Goal: Transaction & Acquisition: Purchase product/service

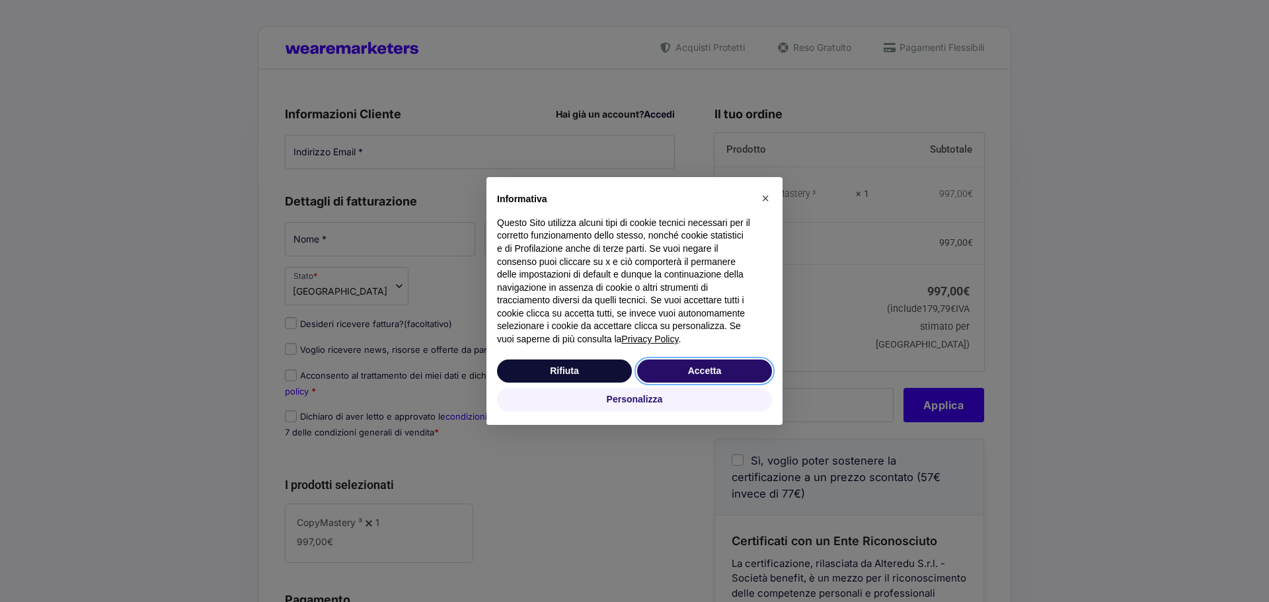
click at [700, 370] on button "Accetta" at bounding box center [704, 372] width 135 height 24
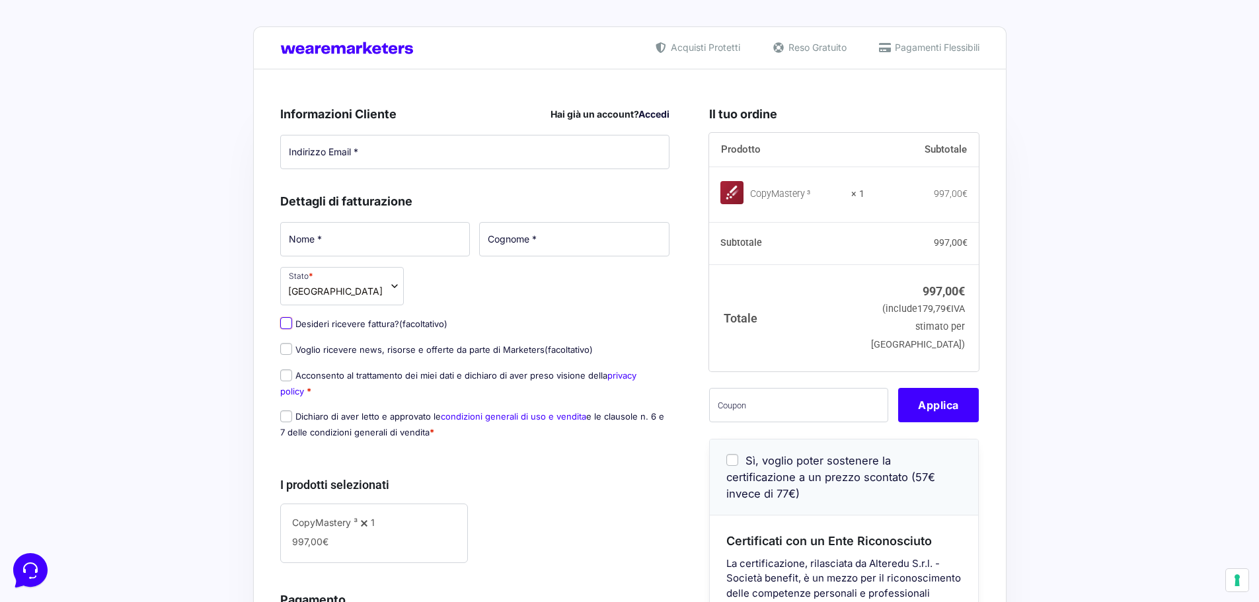
click at [282, 322] on input "Desideri ricevere fattura? (facoltativo)" at bounding box center [286, 323] width 12 height 12
checkbox input "true"
select select "IT"
type input "0000000"
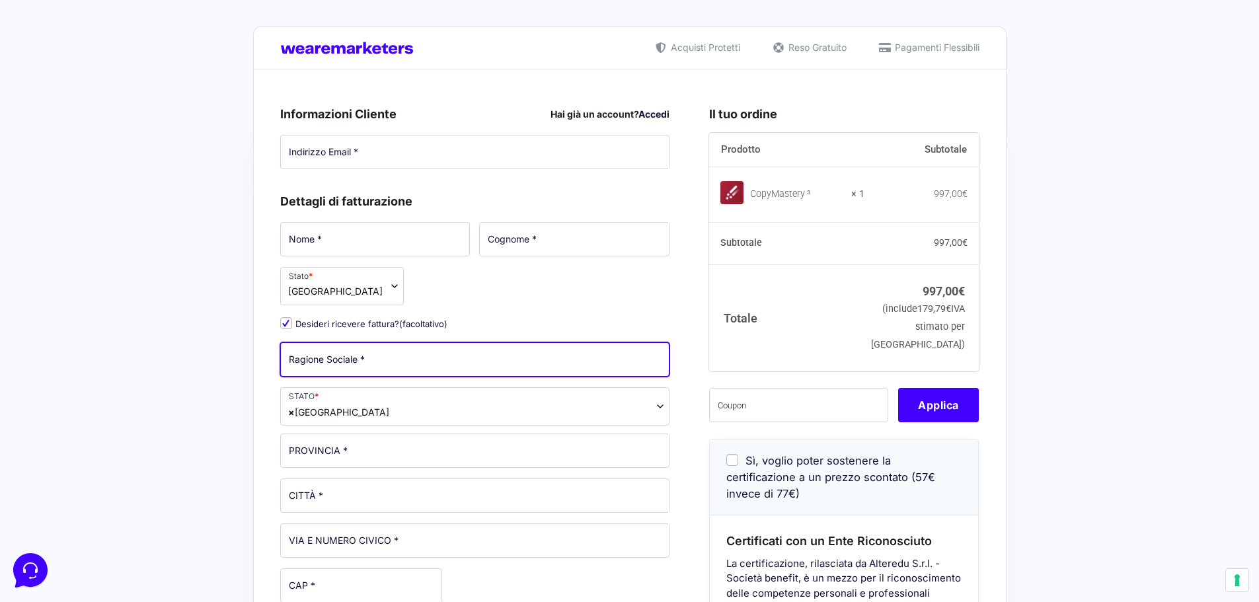
click at [393, 352] on input "Ragione Sociale *" at bounding box center [475, 359] width 390 height 34
type input "DISTILLERIA MARZADRO SPA"
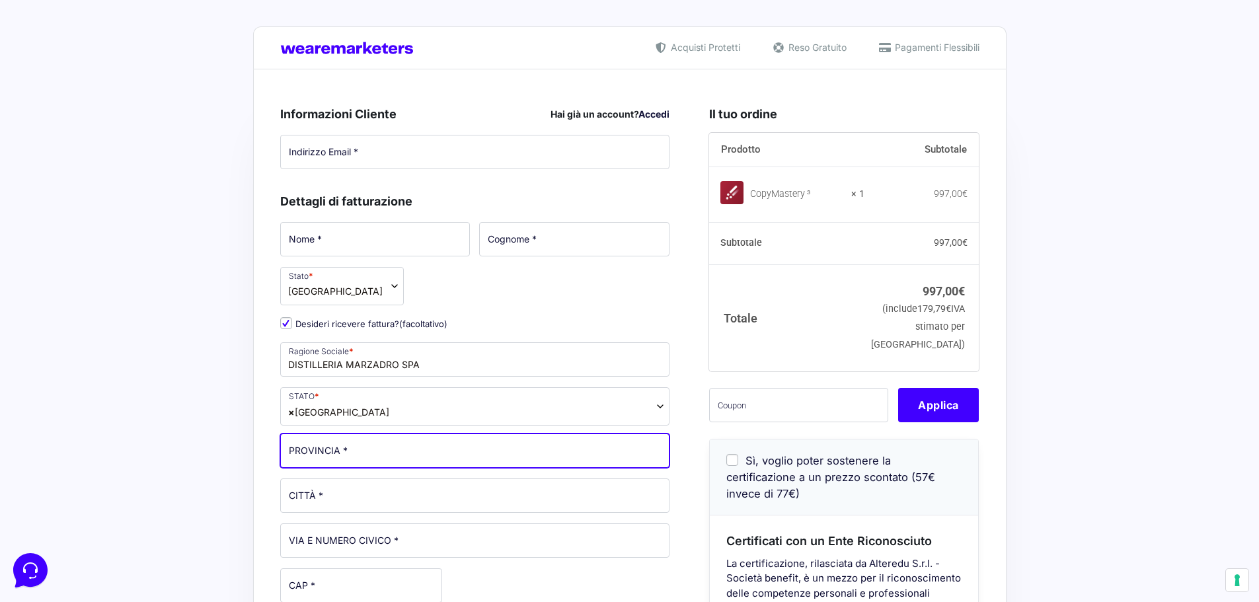
click at [367, 459] on input "PROVINCIA *" at bounding box center [475, 451] width 390 height 34
type input "[GEOGRAPHIC_DATA]"
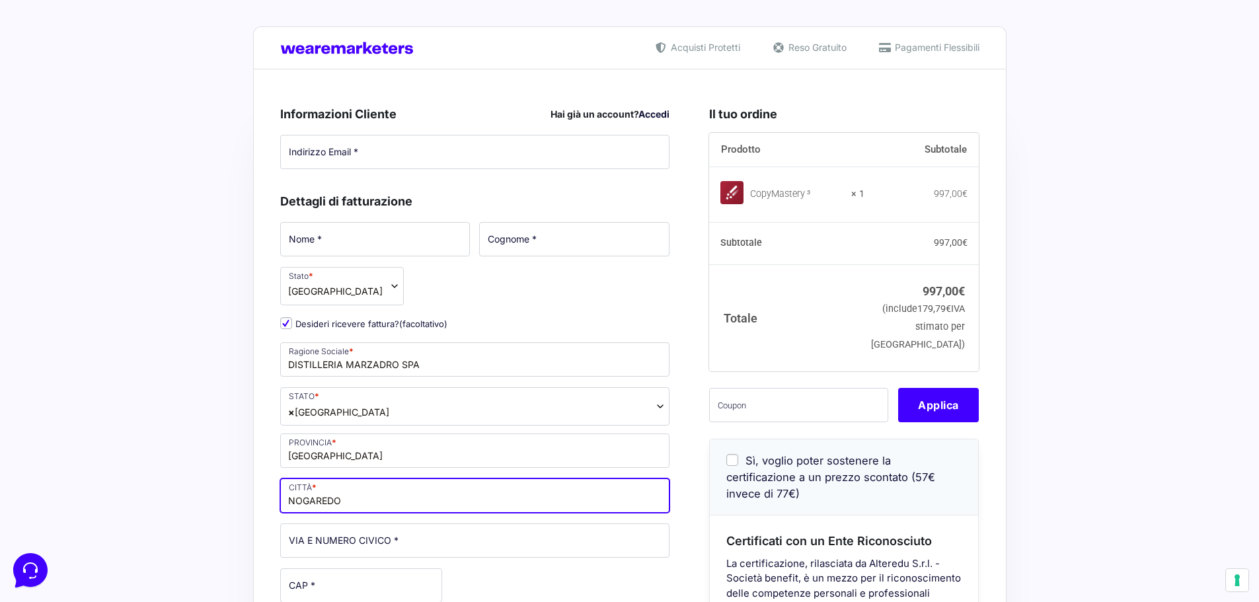
type input "NOGAREDO"
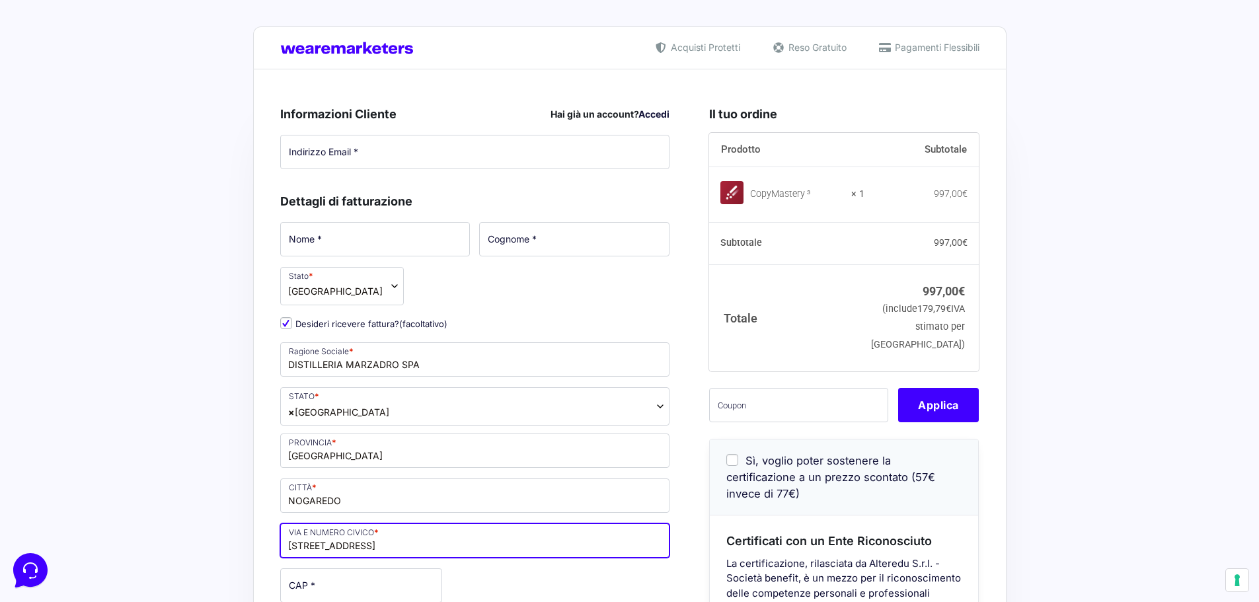
type input "[STREET_ADDRESS]"
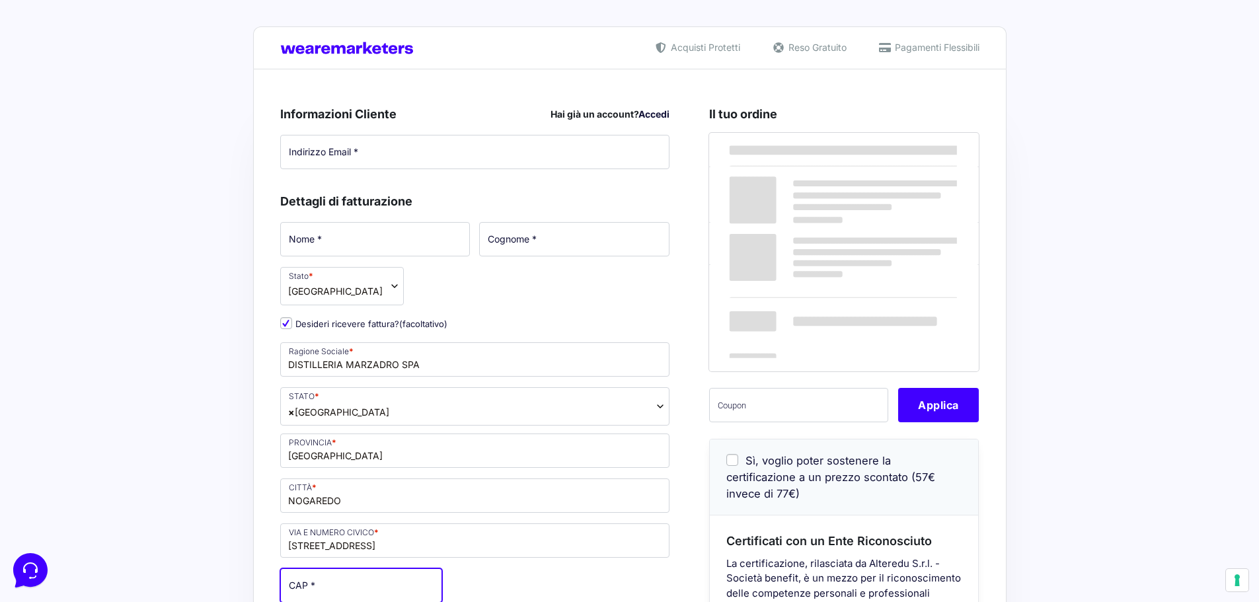
scroll to position [1, 0]
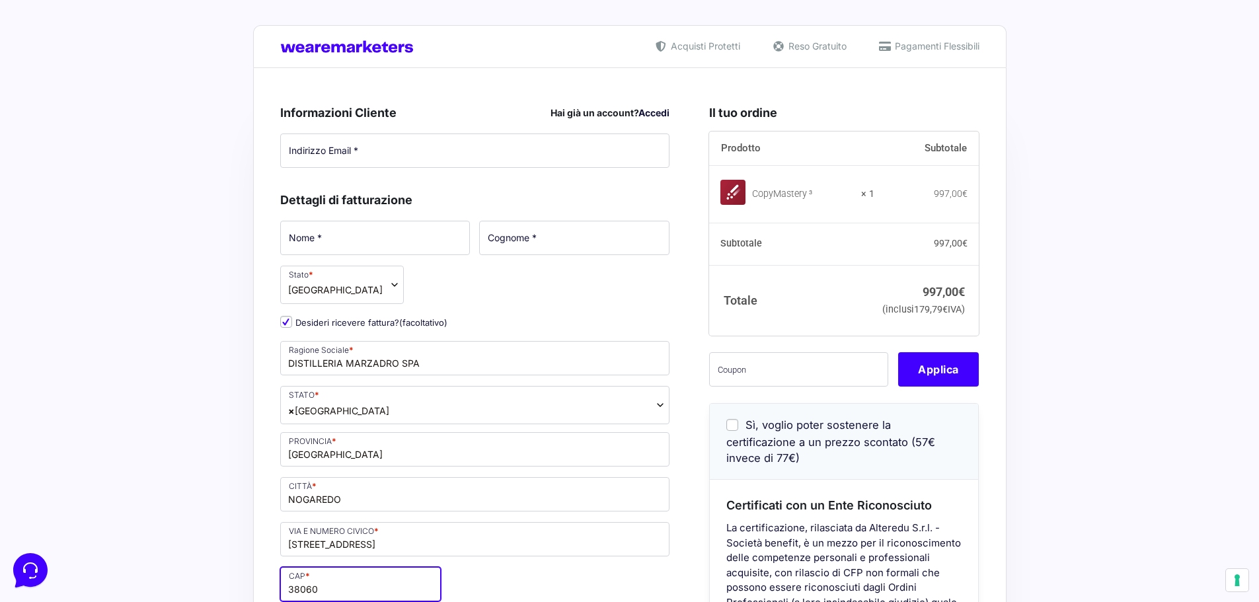
type input "38060"
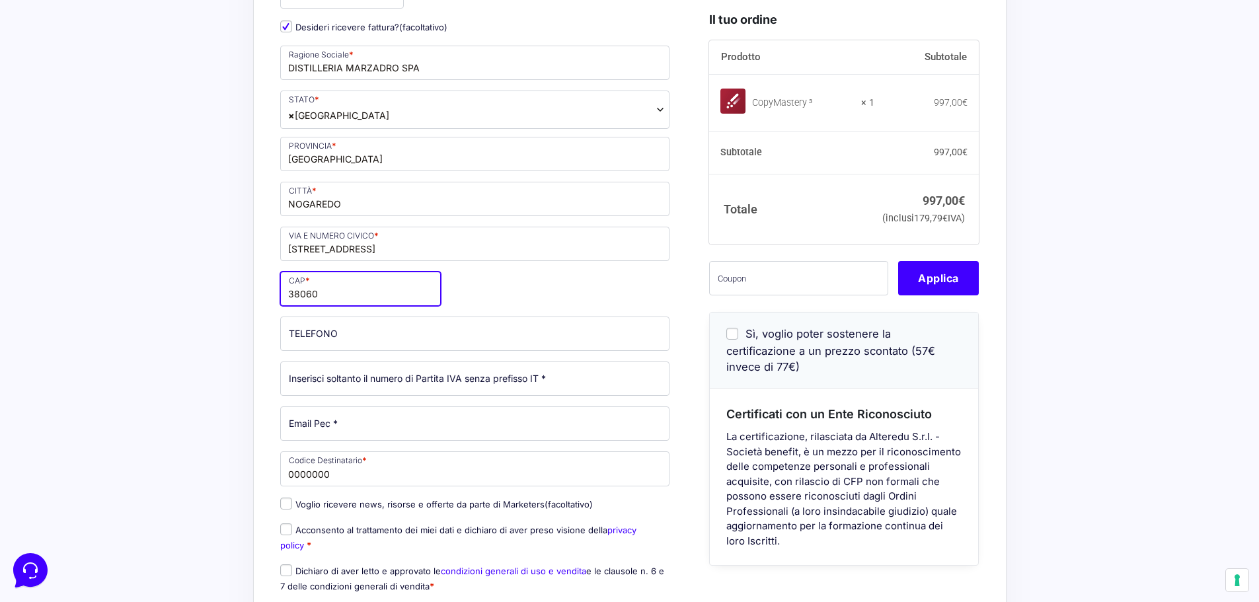
scroll to position [332, 0]
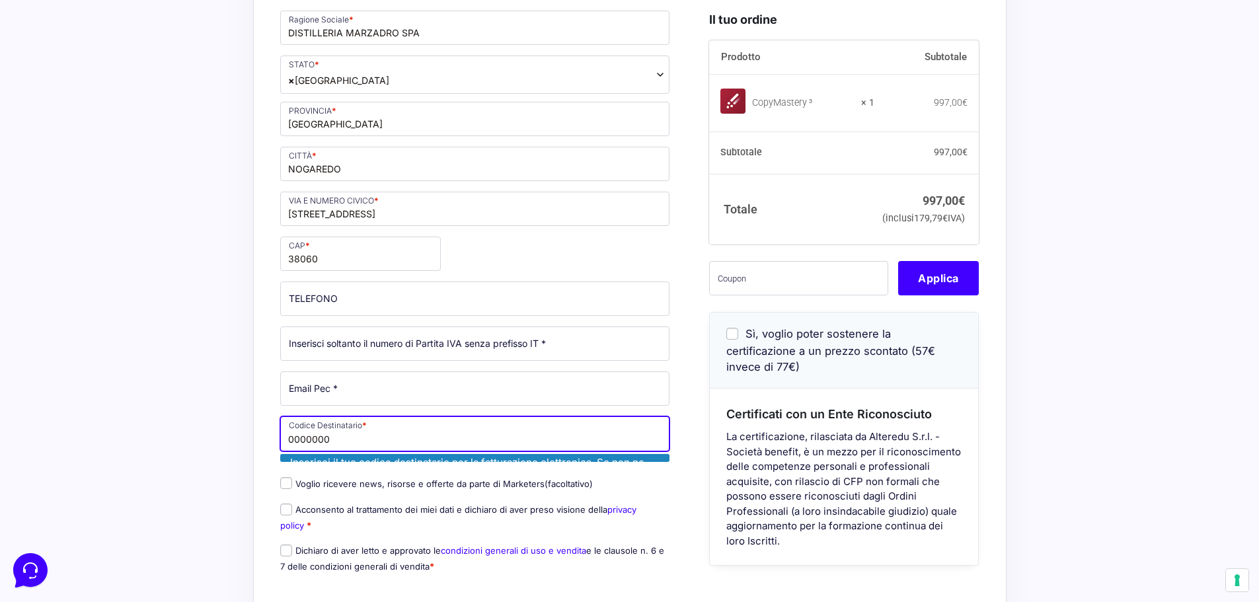
click at [358, 438] on input "0000000" at bounding box center [475, 434] width 390 height 34
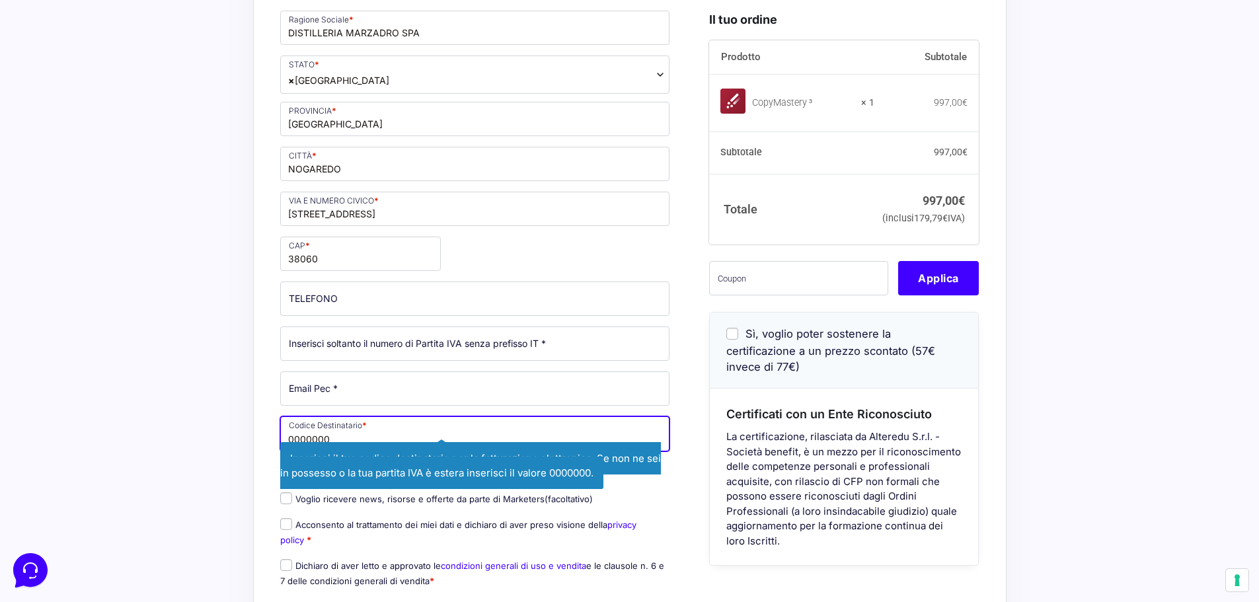
drag, startPoint x: 348, startPoint y: 436, endPoint x: 234, endPoint y: 442, distance: 114.5
click at [234, 442] on div "Acquisti Protetti Reso Gratuito Pagamenti Flessibili Riepilogo Ordine 997,00 € …" at bounding box center [629, 439] width 1259 height 1543
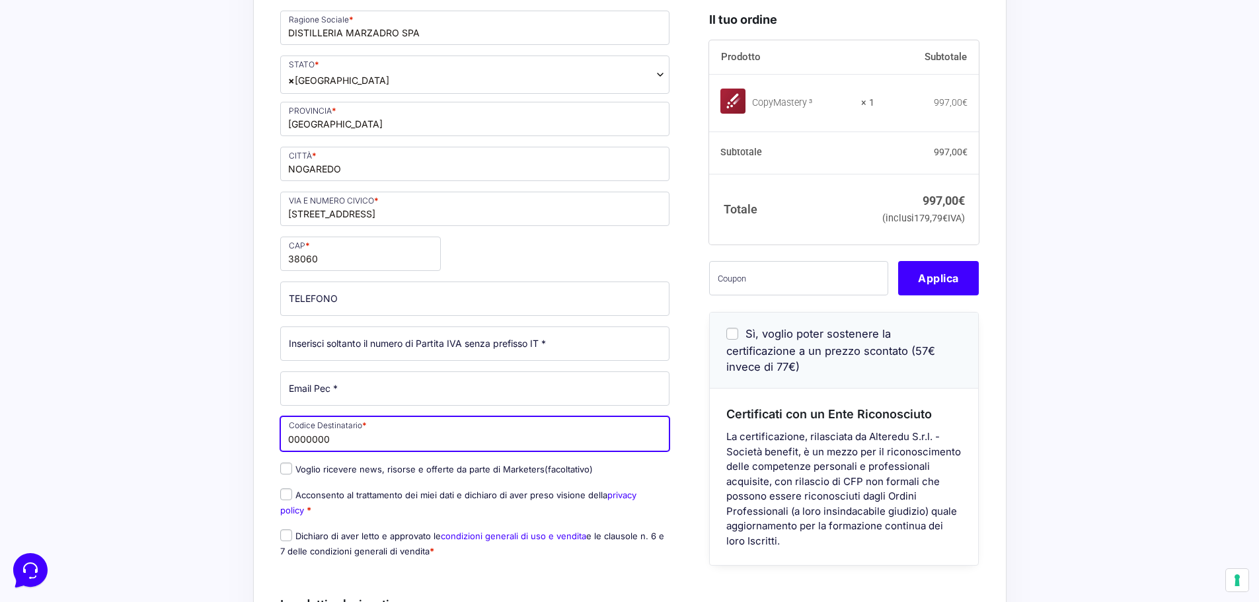
paste input "AU7YEU4"
type input "AU7YEU4"
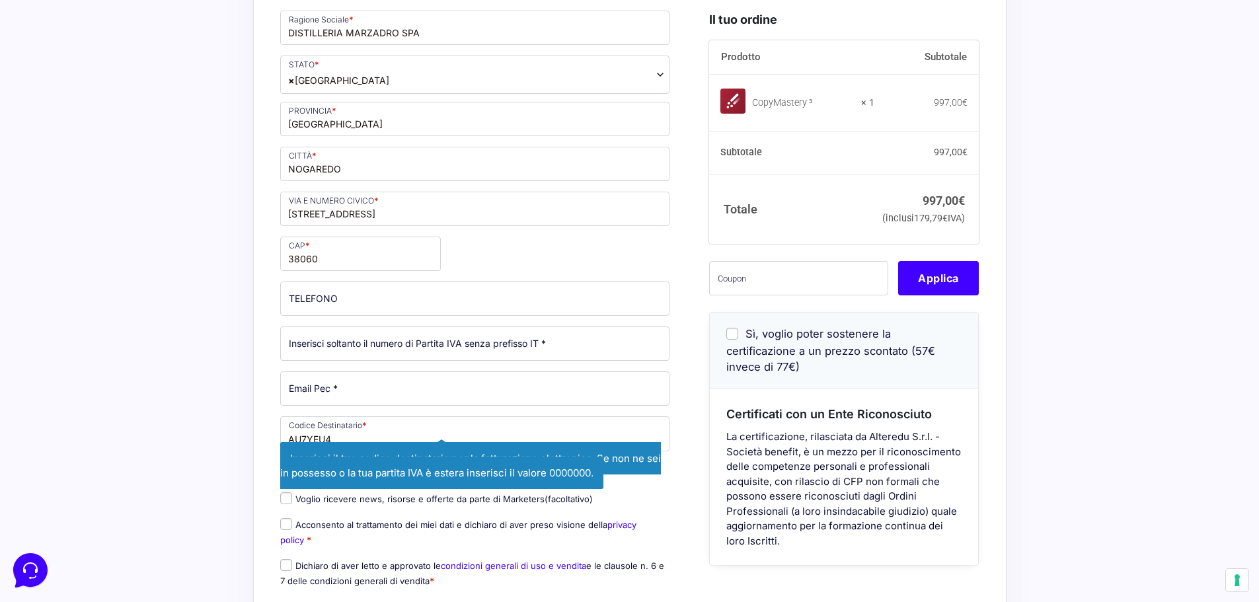
click at [184, 424] on div "Acquisti Protetti Reso Gratuito Pagamenti Flessibili Riepilogo Ordine 997,00 € …" at bounding box center [629, 439] width 1259 height 1543
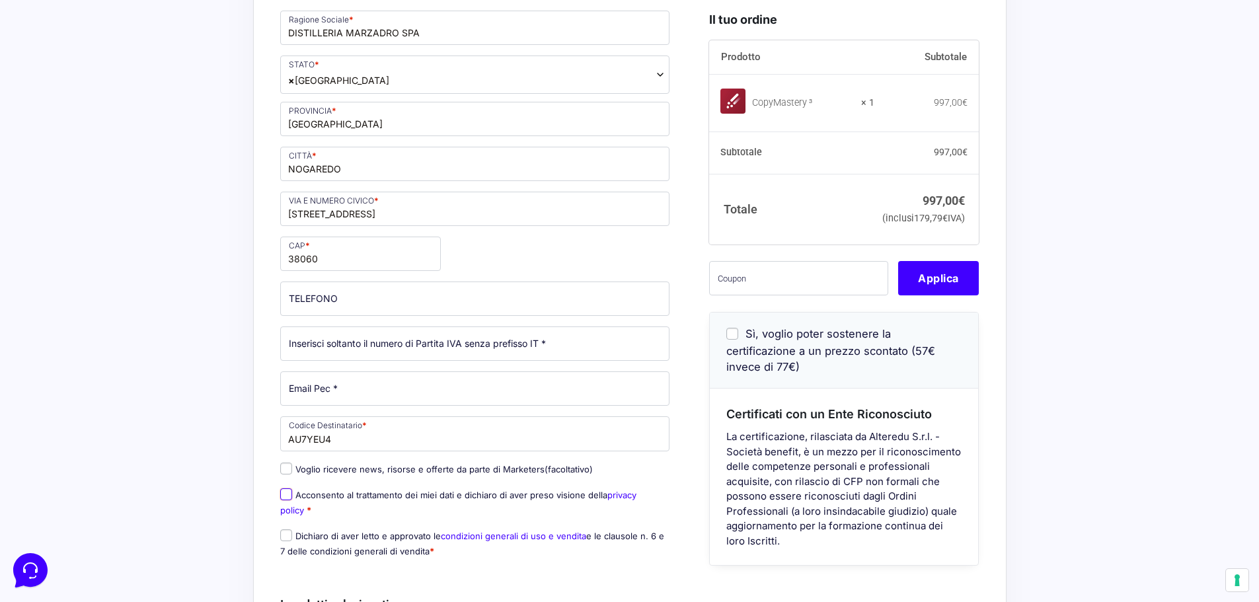
click at [288, 500] on input "Acconsento al trattamento dei miei dati e dichiaro di aver preso visione della …" at bounding box center [286, 495] width 12 height 12
checkbox input "true"
click at [288, 536] on input "Dichiaro di aver letto e approvato le condizioni generali di uso e vendita e le…" at bounding box center [286, 536] width 12 height 12
checkbox input "true"
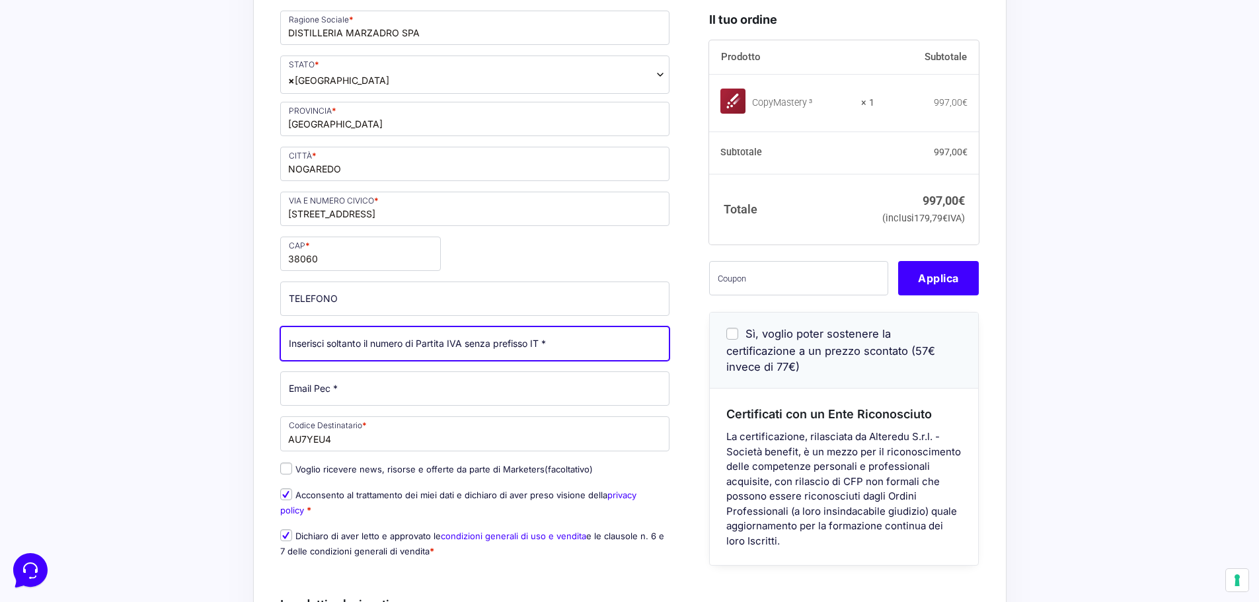
click at [367, 344] on input "Partita Iva *" at bounding box center [475, 344] width 390 height 34
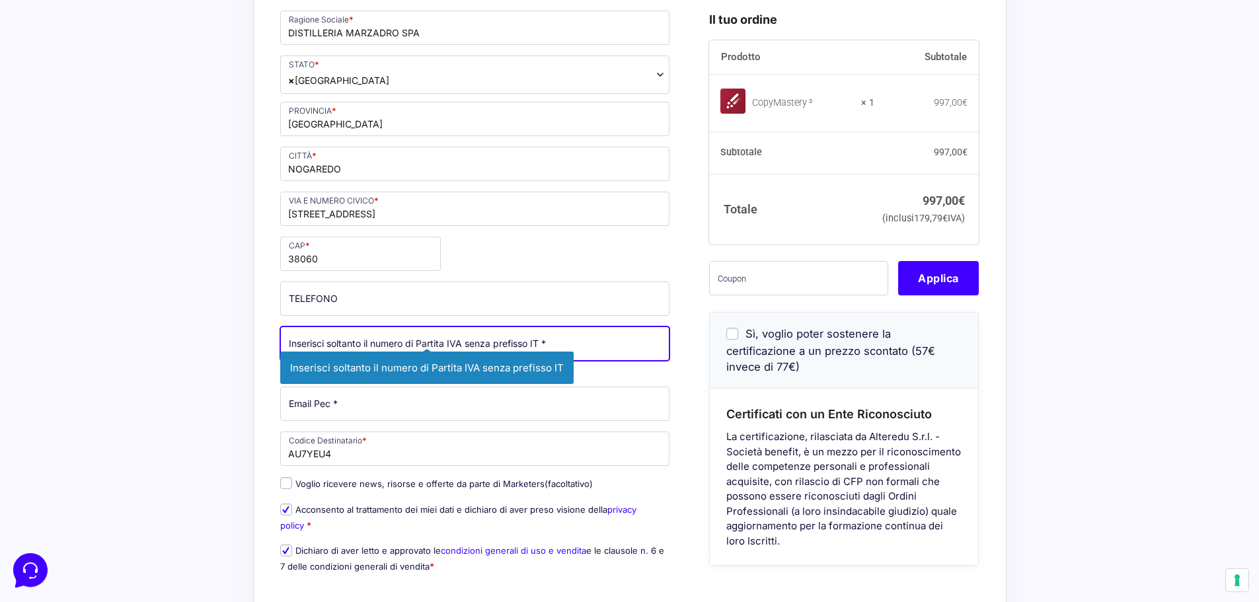
paste input "01451450223"
type input "01451450223"
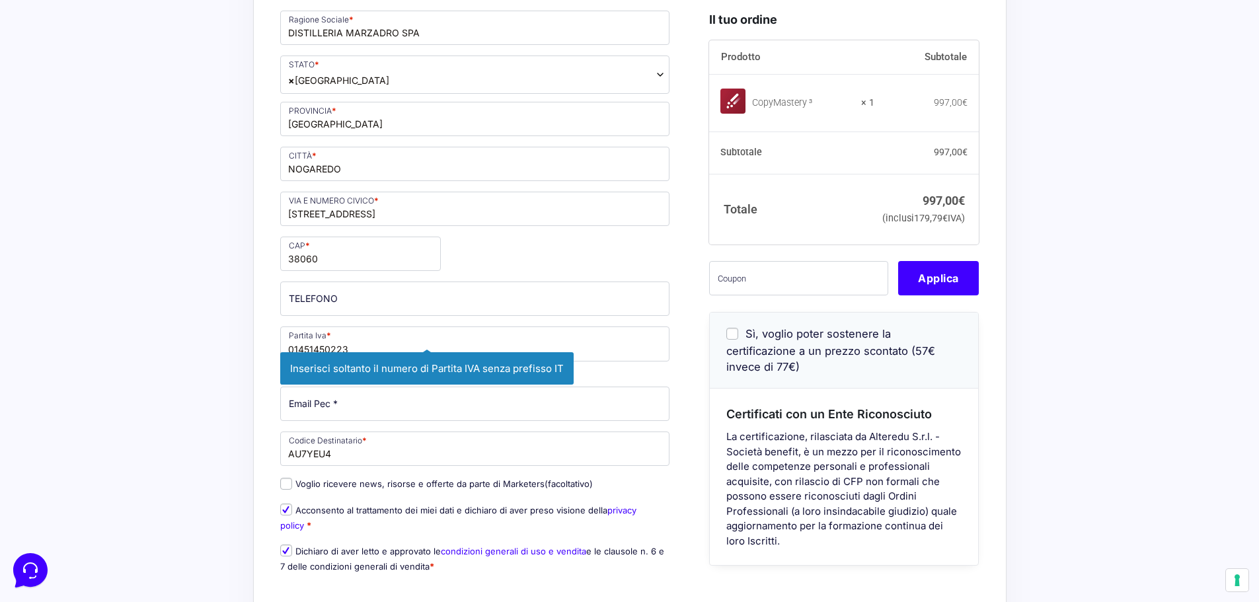
click at [522, 257] on div "Nome * Cognome * Stato * Seleziona un paese / una regione… [GEOGRAPHIC_DATA] [G…" at bounding box center [475, 235] width 399 height 695
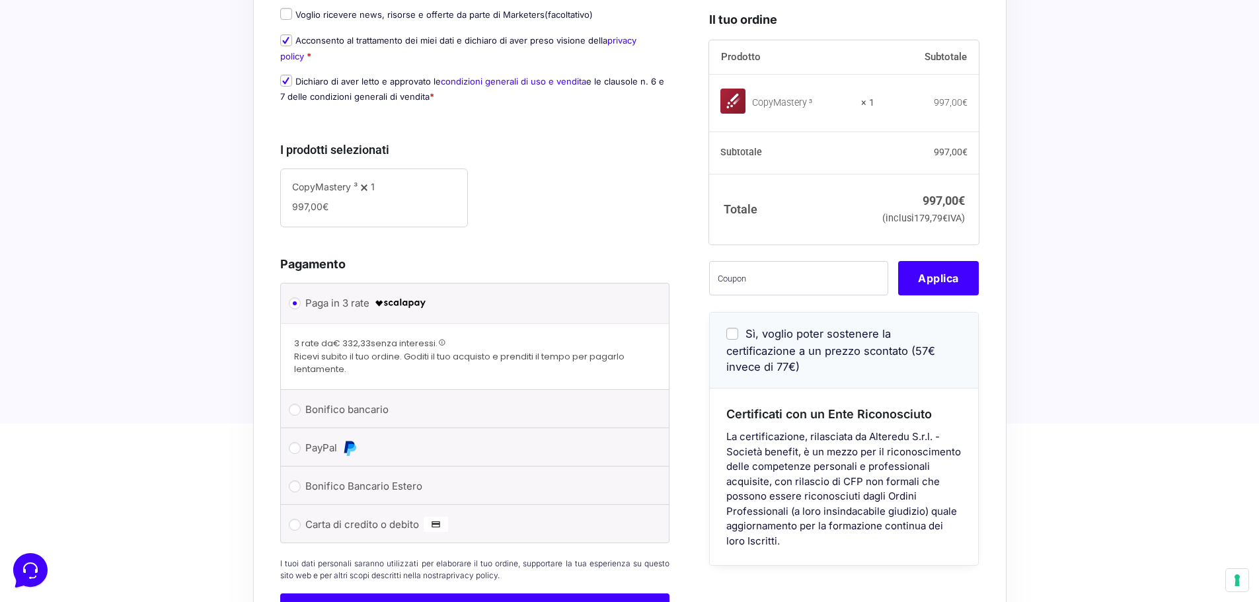
scroll to position [795, 0]
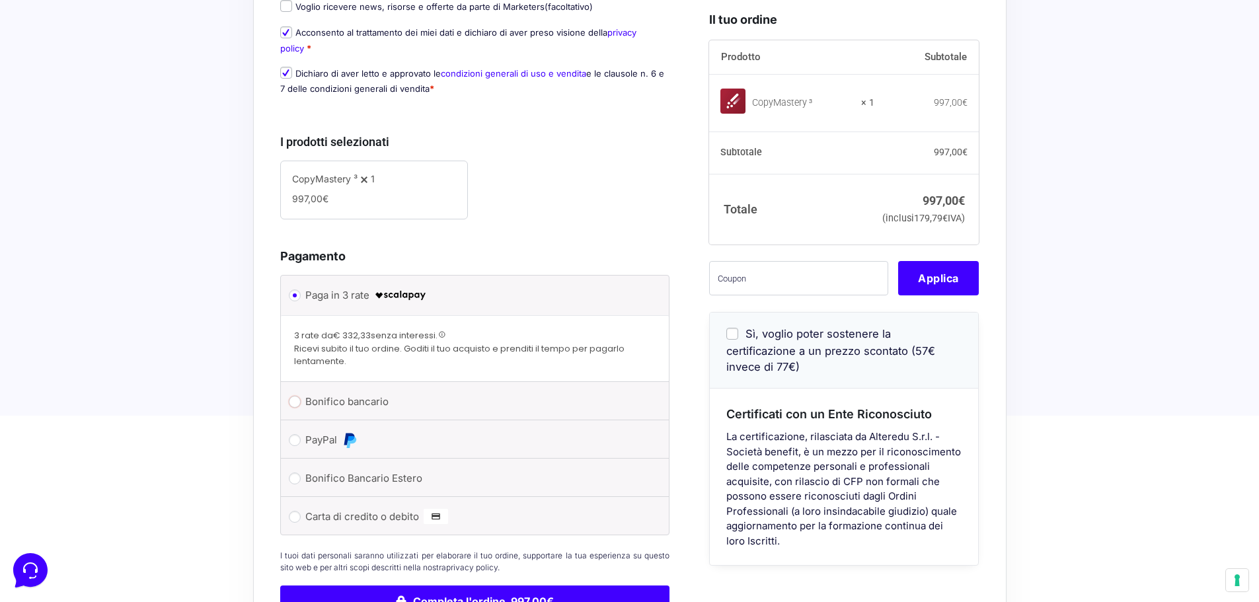
drag, startPoint x: 294, startPoint y: 403, endPoint x: 463, endPoint y: 403, distance: 169.9
click at [292, 403] on input "Bonifico bancario" at bounding box center [295, 402] width 12 height 12
radio input "true"
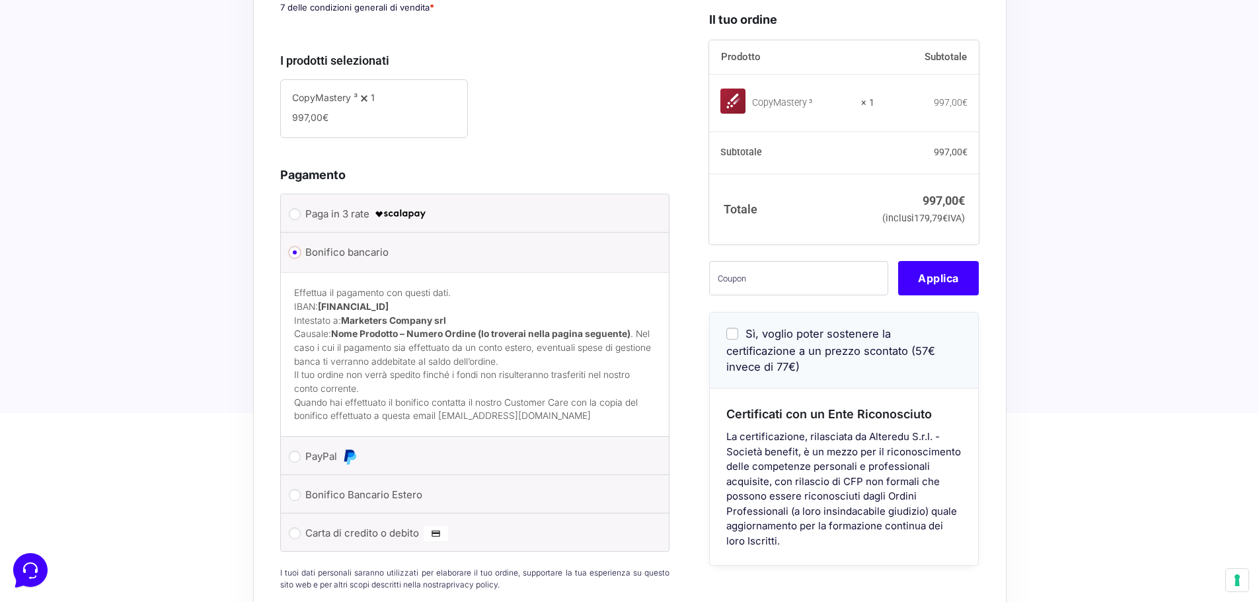
scroll to position [993, 0]
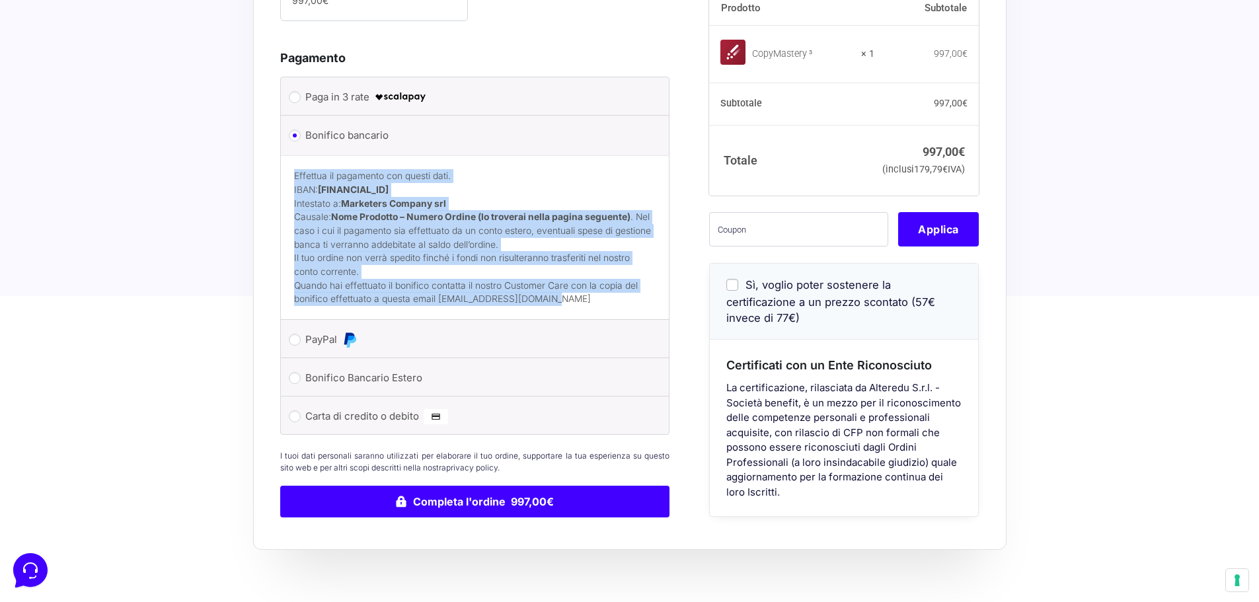
drag, startPoint x: 555, startPoint y: 307, endPoint x: 284, endPoint y: 177, distance: 300.4
click at [284, 177] on div "Effettua il pagamento con questi dati. IBAN: [FINANCIAL_ID] Intestato a: Market…" at bounding box center [475, 237] width 389 height 164
copy div "Effettua il pagamento con questi dati. IBAN: [FINANCIAL_ID] Intestato a: Market…"
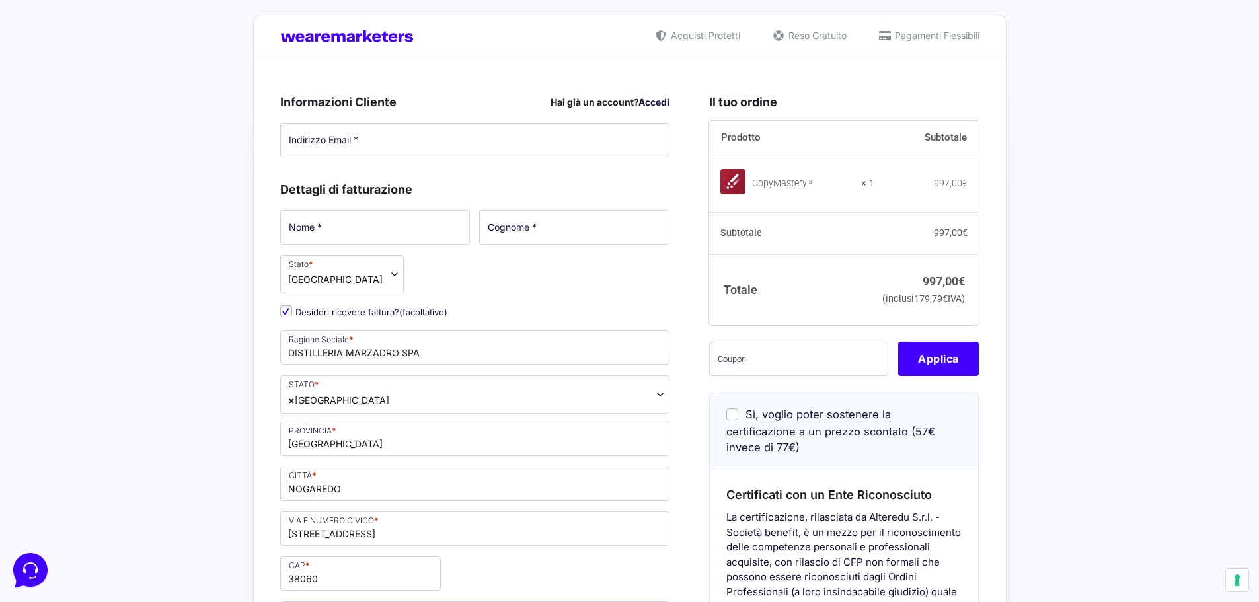
scroll to position [0, 0]
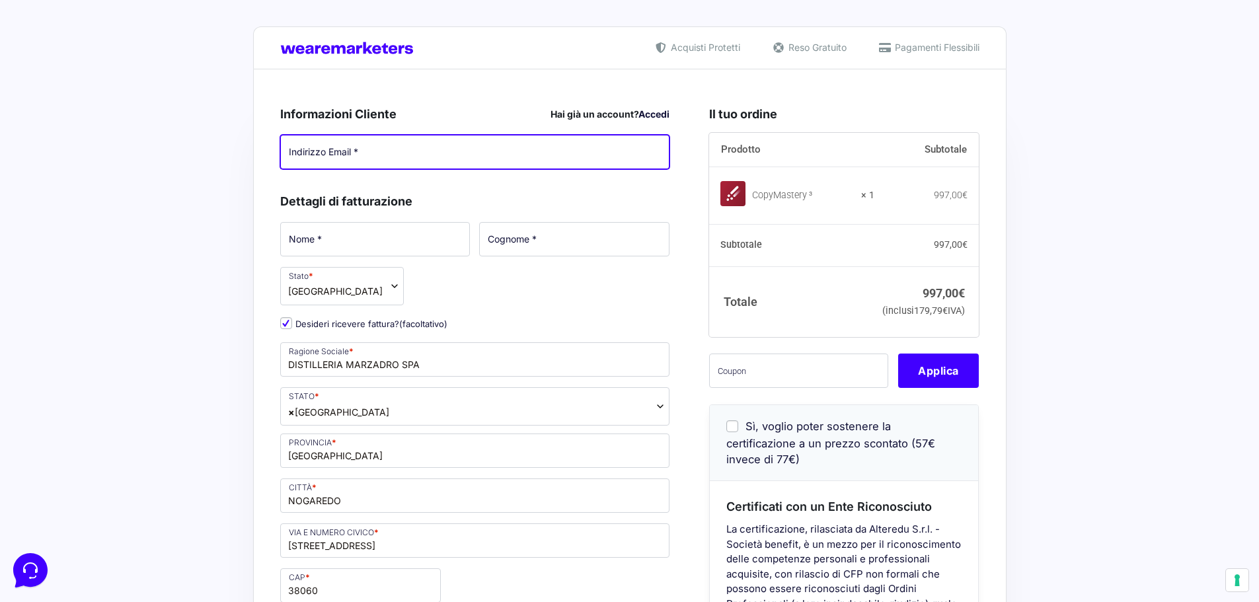
click at [328, 140] on input "Indirizzo Email *" at bounding box center [475, 152] width 390 height 34
type input "[EMAIL_ADDRESS][DOMAIN_NAME]"
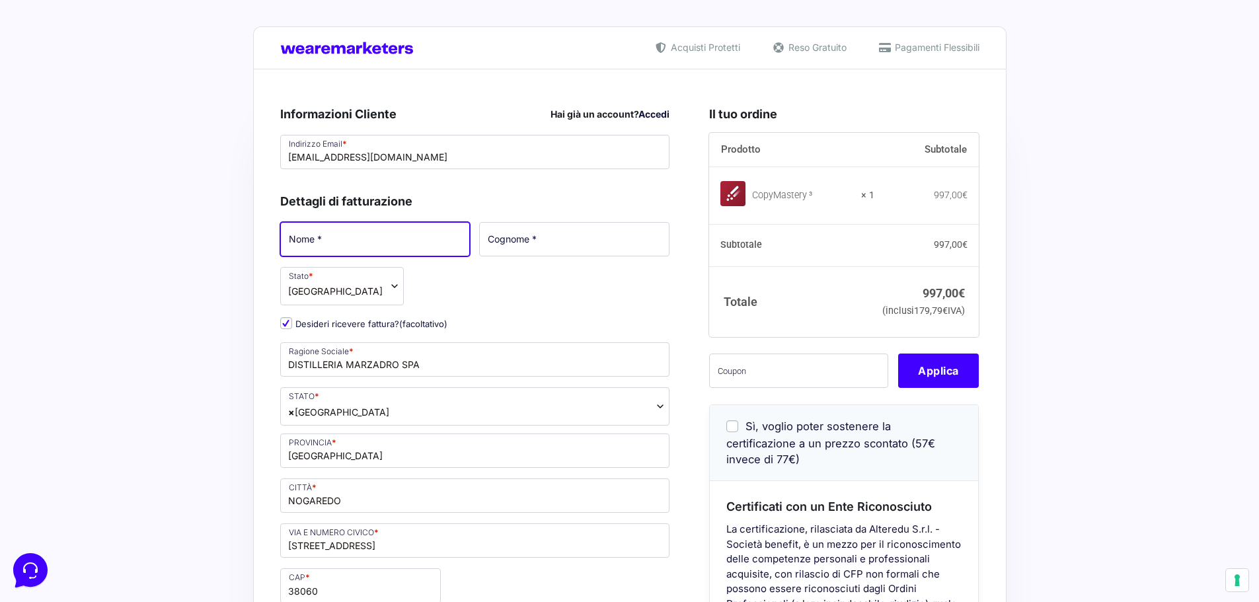
click at [338, 241] on input "Nome *" at bounding box center [375, 239] width 190 height 34
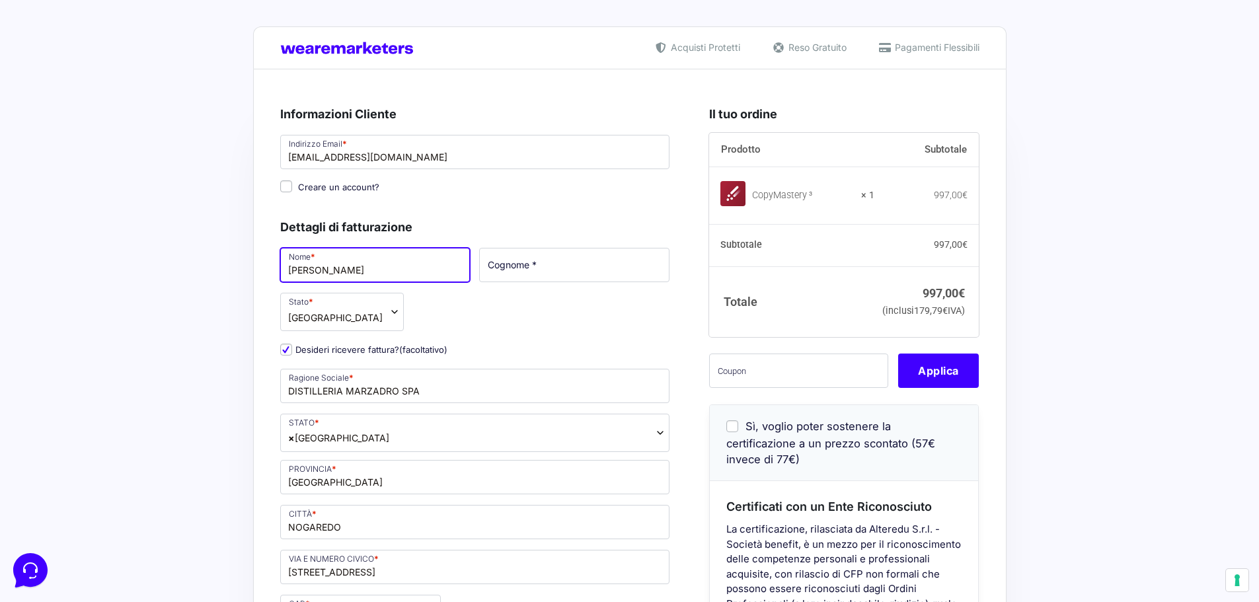
type input "[PERSON_NAME]"
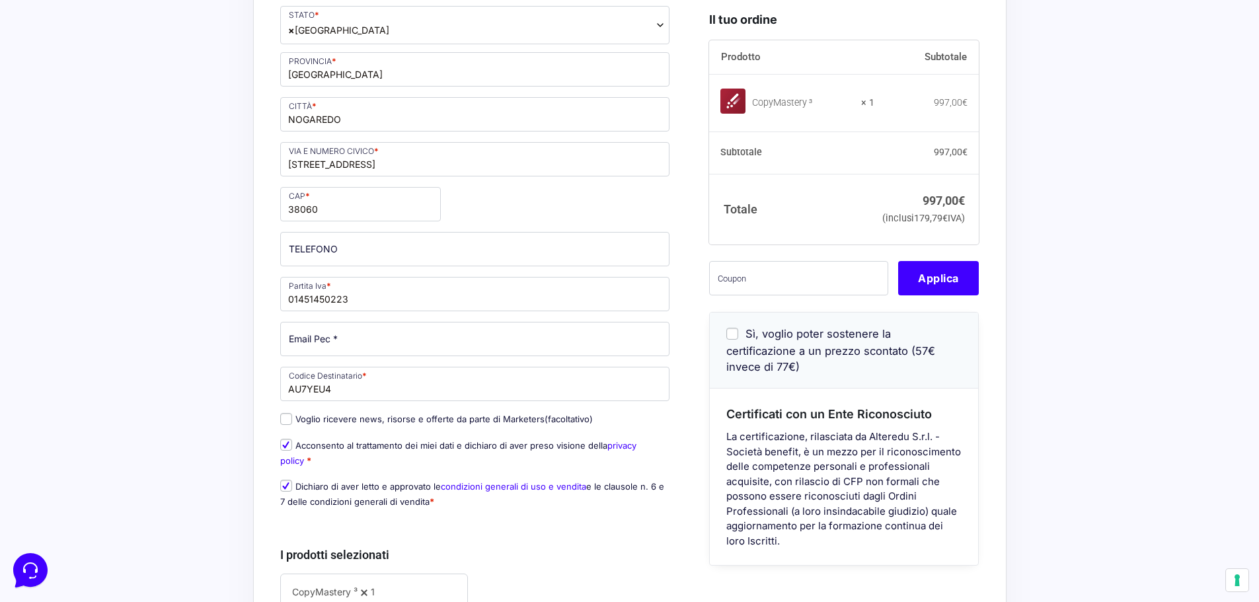
scroll to position [327, 0]
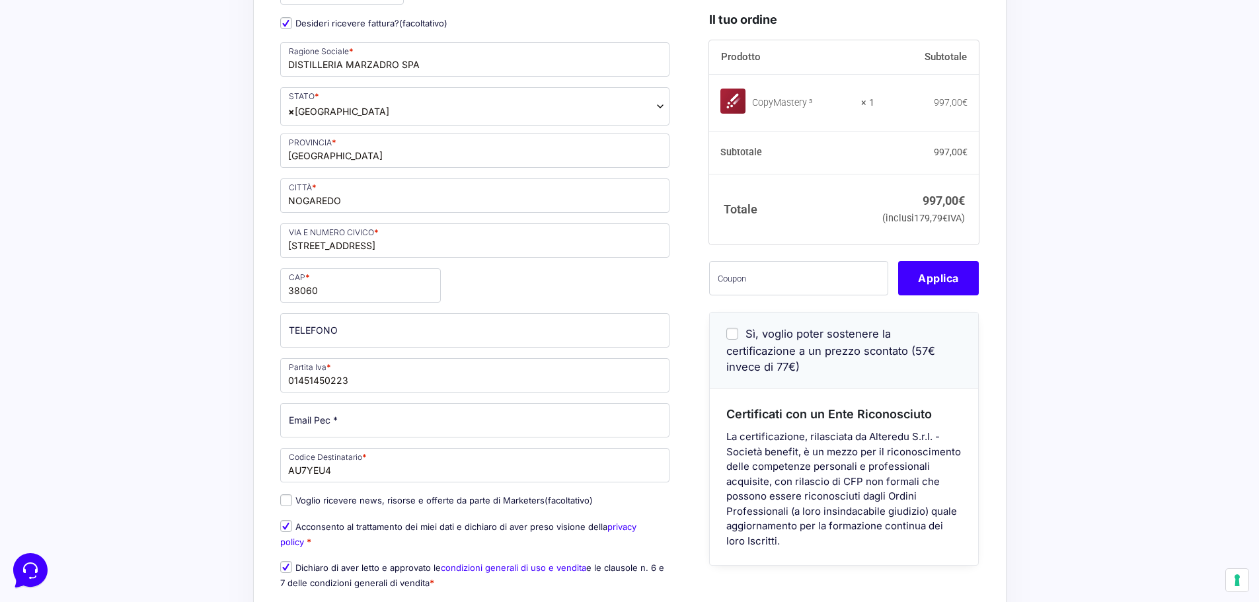
type input "[PERSON_NAME]"
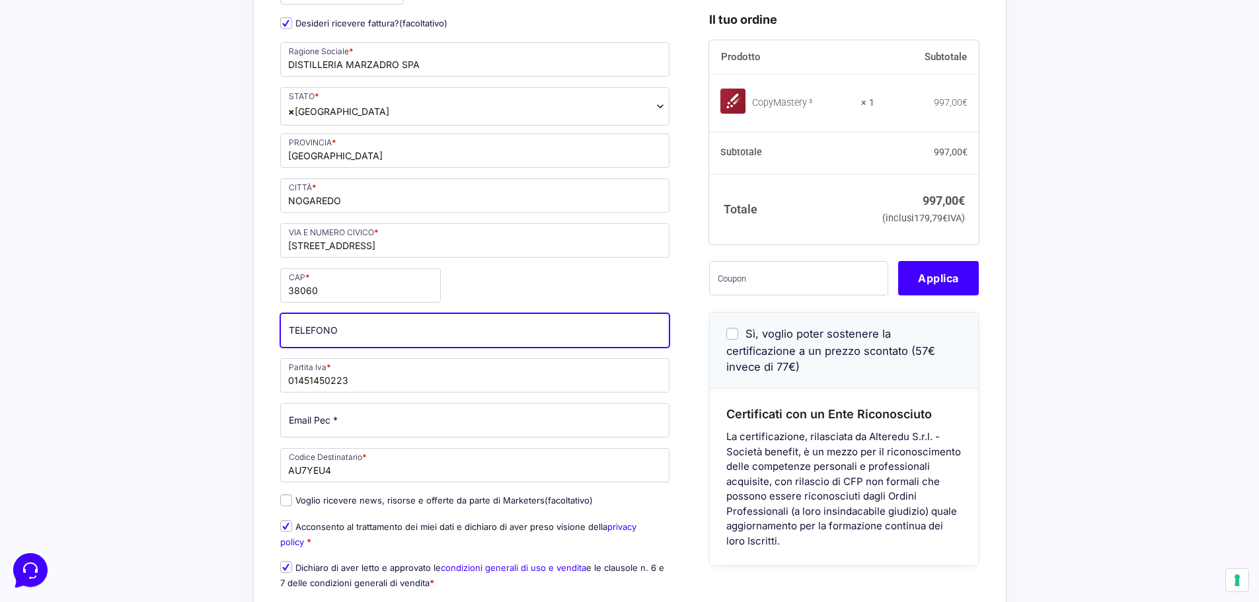
click at [372, 329] on input "TELEFONO (facoltativo)" at bounding box center [475, 330] width 390 height 34
type input "0464304555"
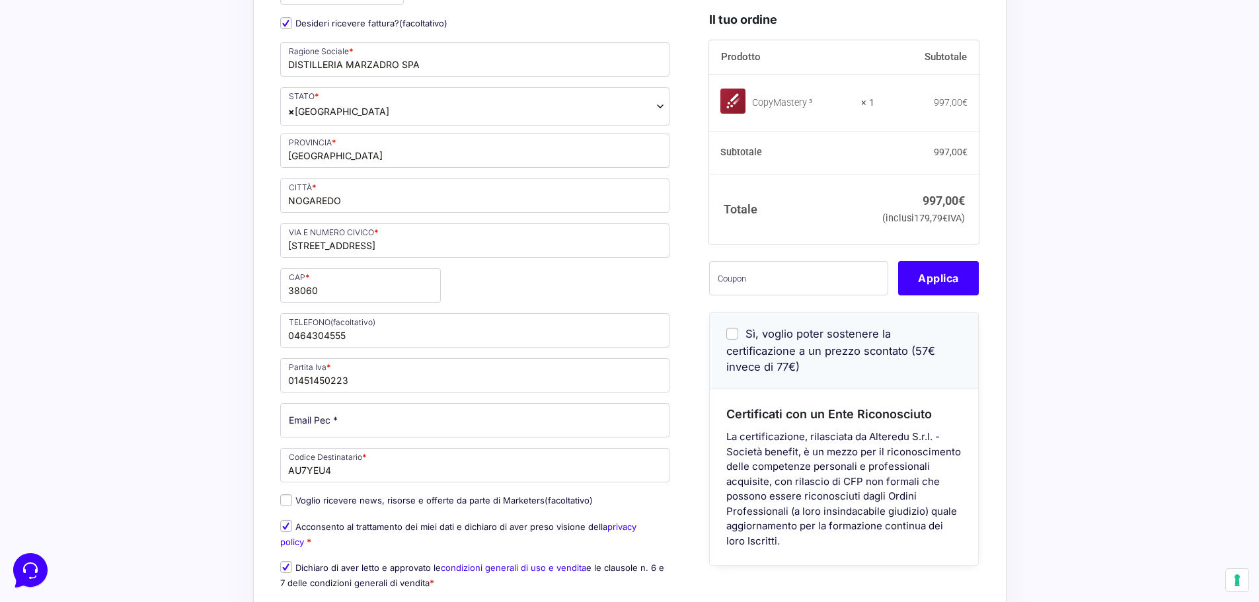
click at [229, 313] on div "Acquisti Protetti Reso Gratuito Pagamenti Flessibili Riepilogo Ordine 997,00 € …" at bounding box center [629, 492] width 1259 height 1638
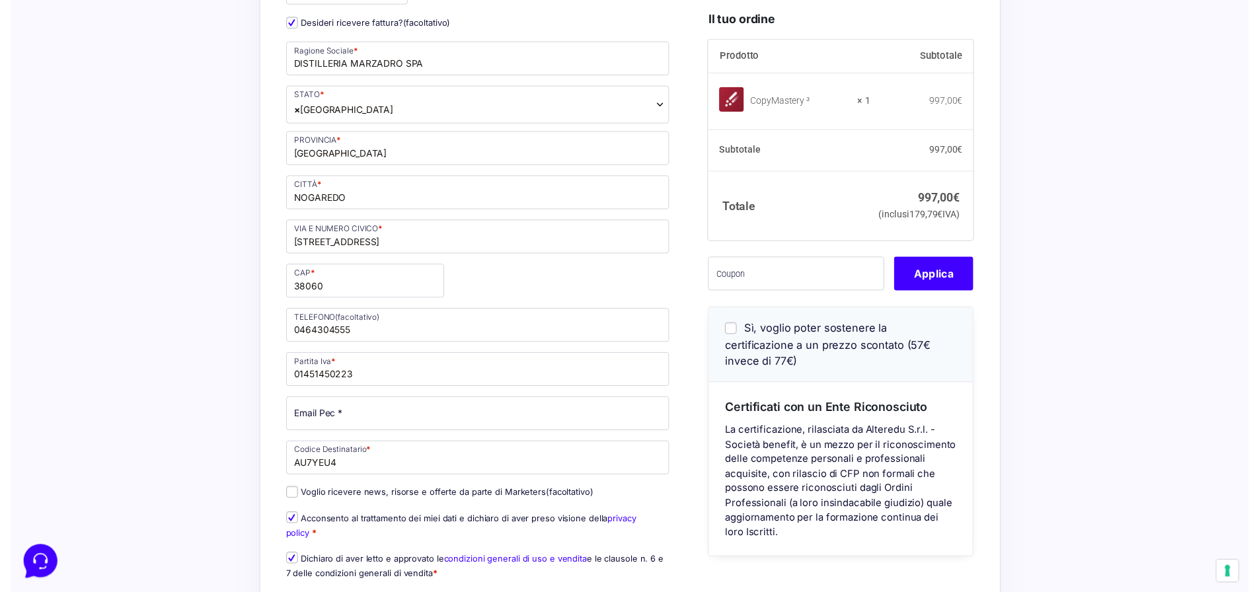
scroll to position [194, 0]
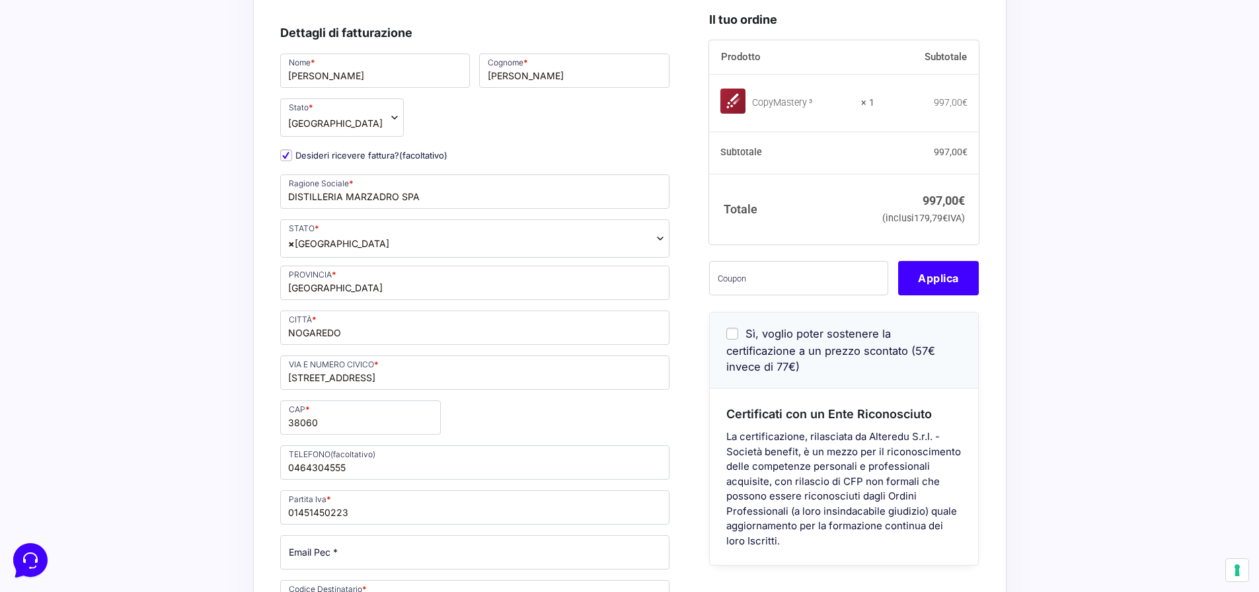
click at [356, 242] on span "× [GEOGRAPHIC_DATA]" at bounding box center [475, 238] width 390 height 38
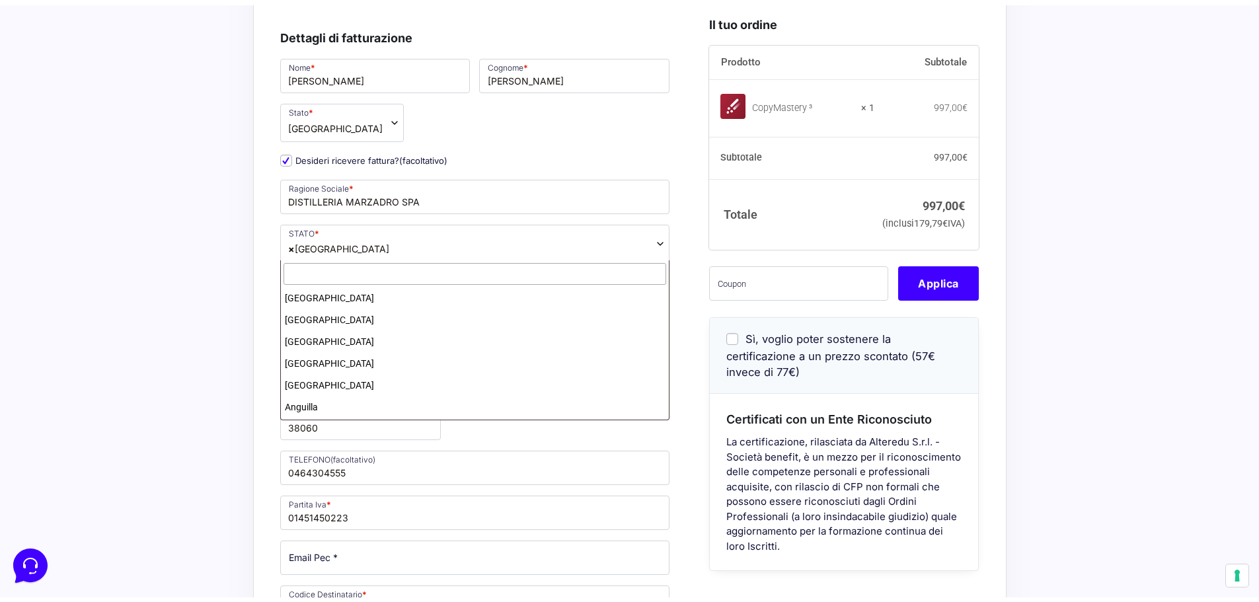
scroll to position [2509, 0]
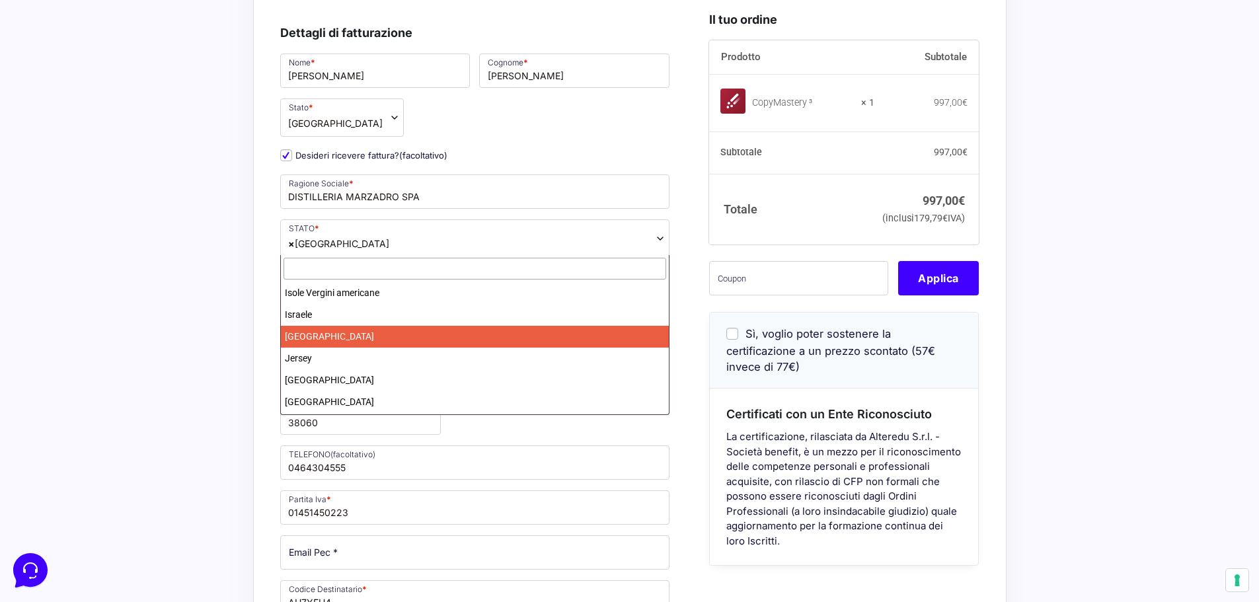
click at [356, 242] on span "× [GEOGRAPHIC_DATA]" at bounding box center [475, 238] width 390 height 38
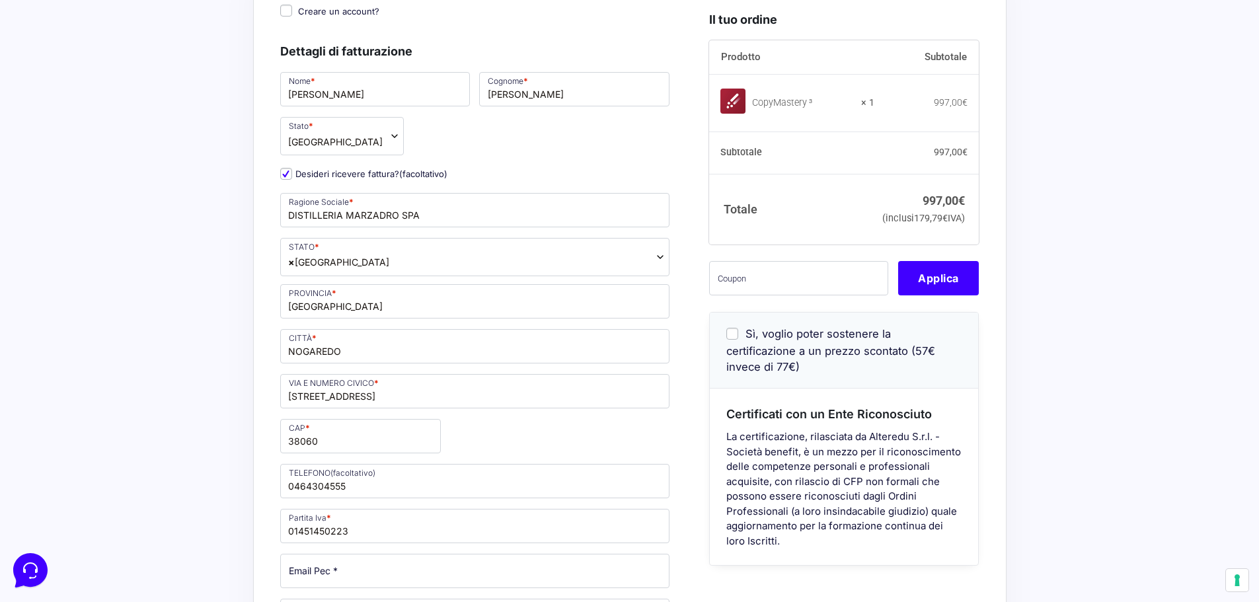
scroll to position [260, 0]
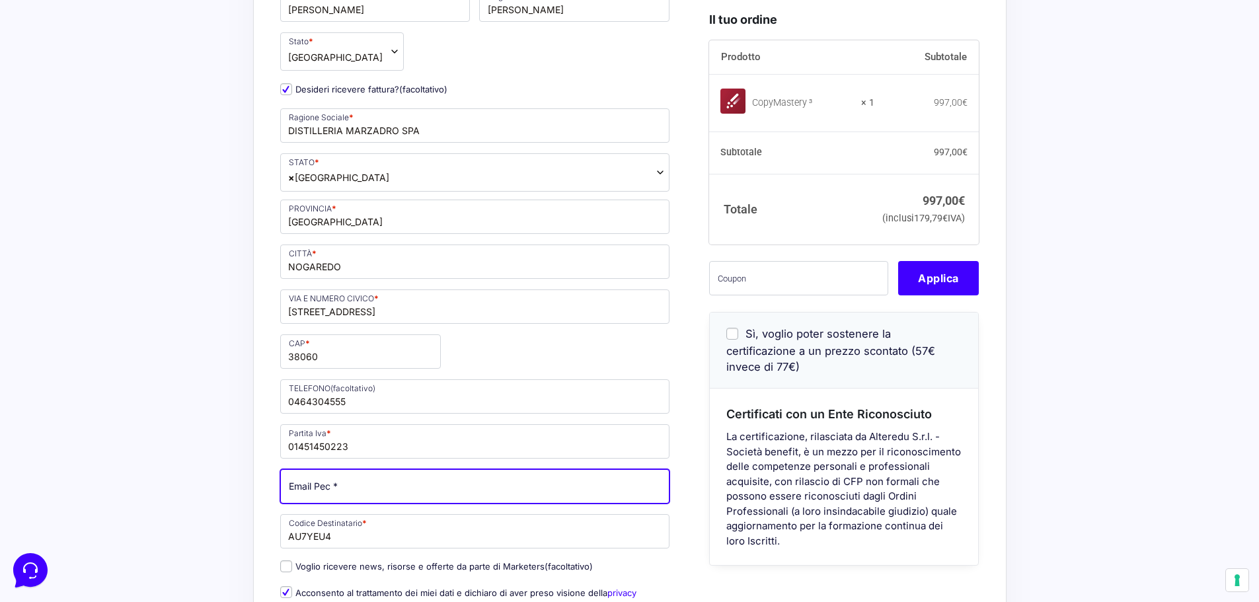
click at [329, 491] on input "Email Pec *" at bounding box center [475, 486] width 390 height 34
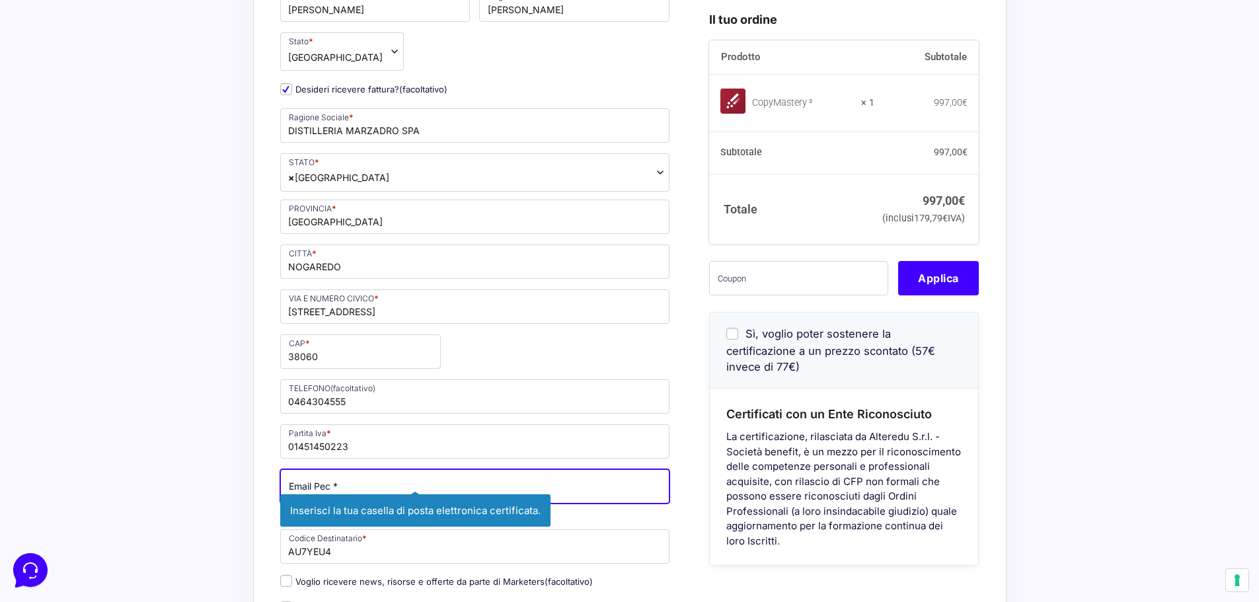
paste input "[EMAIL_ADDRESS][DOMAIN_NAME]"
type input "[EMAIL_ADDRESS][DOMAIN_NAME]"
click at [180, 440] on div "Acquisti Protetti Reso Gratuito Pagamenti Flessibili Riepilogo Ordine 997,00 € …" at bounding box center [629, 566] width 1259 height 1653
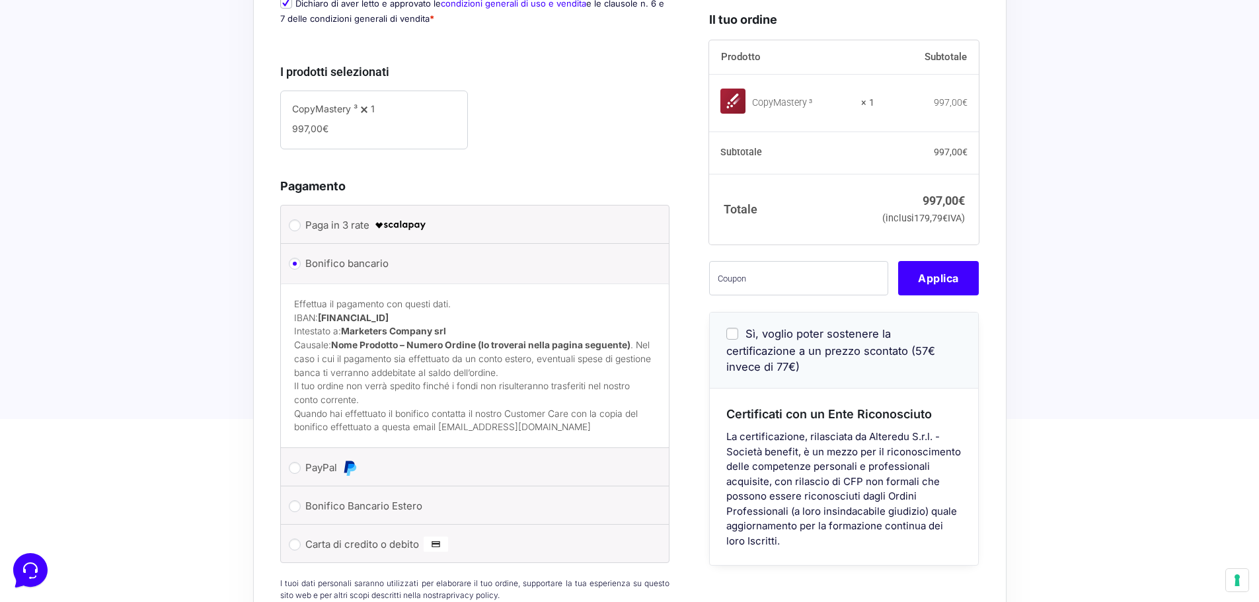
scroll to position [723, 0]
